Goal: Task Accomplishment & Management: Complete application form

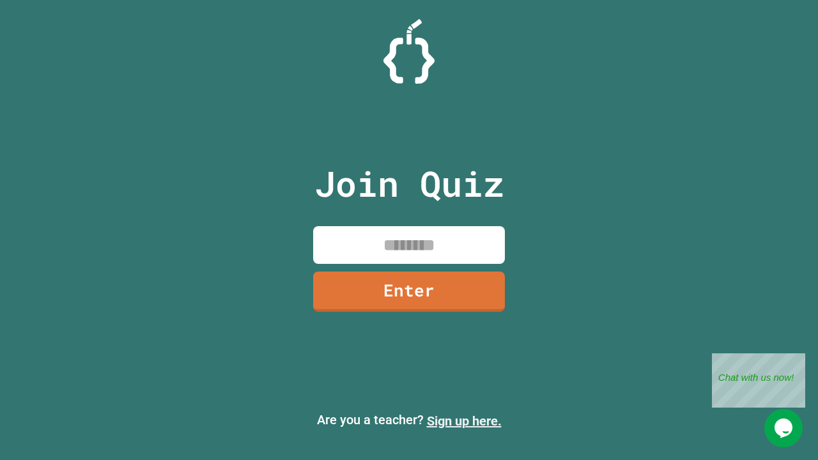
click at [464, 421] on link "Sign up here." at bounding box center [464, 421] width 75 height 15
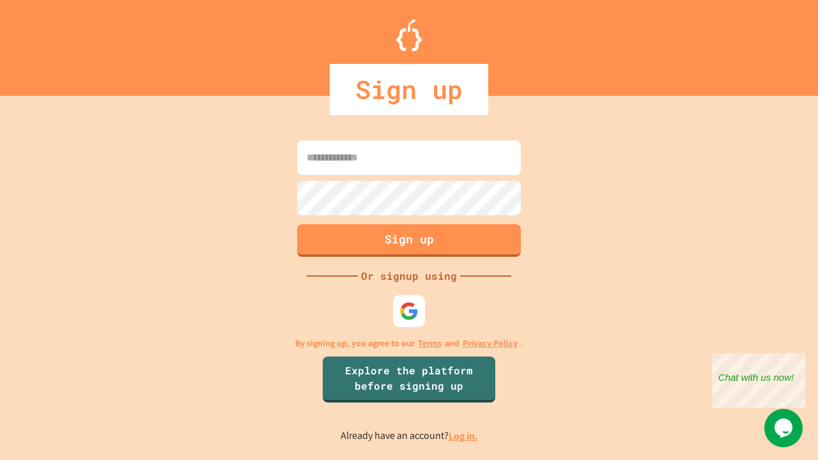
click at [464, 436] on link "Log in." at bounding box center [463, 436] width 29 height 13
